Goal: Find specific page/section: Find specific page/section

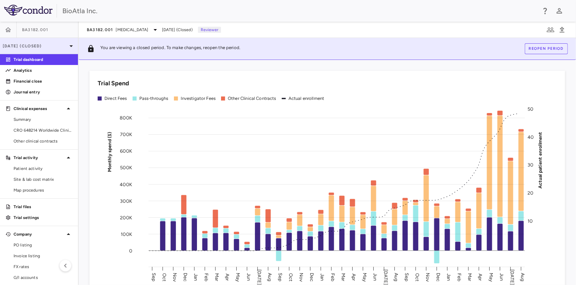
click at [29, 43] on p "[DATE] (Closed)" at bounding box center [35, 46] width 64 height 6
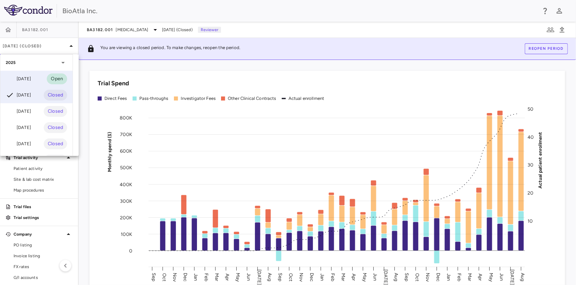
click at [31, 83] on div "[DATE] Open" at bounding box center [36, 79] width 72 height 16
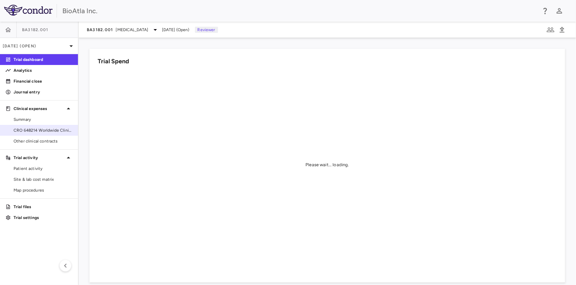
click at [27, 127] on link "CRO 648214 Worldwide Clinical Trials Holdings, Inc." at bounding box center [39, 130] width 78 height 10
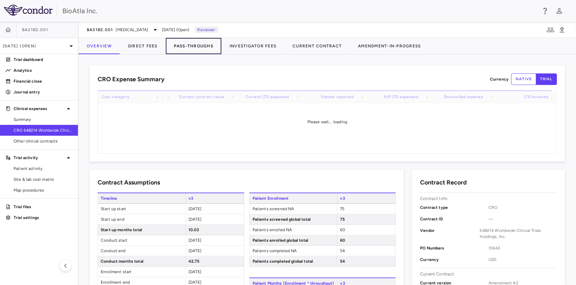
click at [198, 46] on button "Pass-Throughs" at bounding box center [194, 46] width 56 height 16
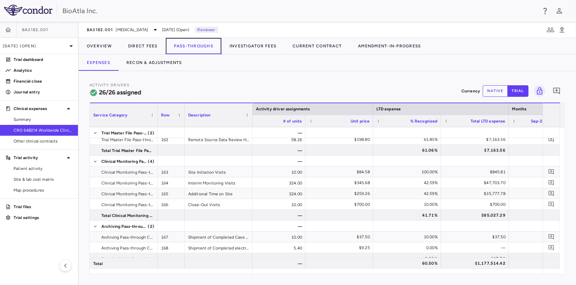
scroll to position [0, 724]
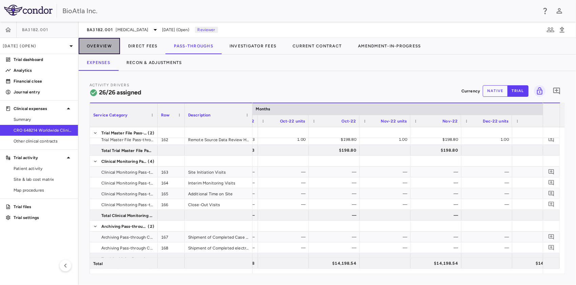
click at [105, 46] on button "Overview" at bounding box center [99, 46] width 41 height 16
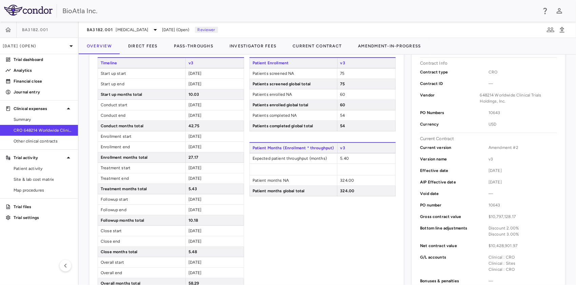
click at [537, 103] on span "648214 Worldwide Clinical Trials Holdings, Inc." at bounding box center [518, 98] width 77 height 12
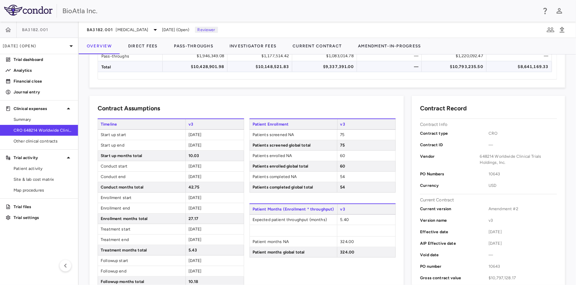
scroll to position [68, 0]
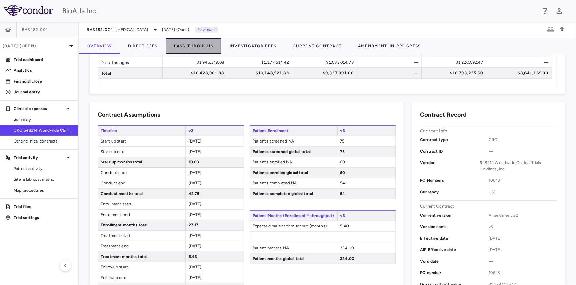
click at [202, 45] on button "Pass-Throughs" at bounding box center [194, 46] width 56 height 16
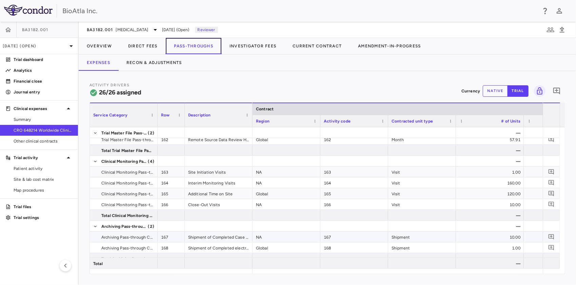
scroll to position [145, 0]
